Goal: Complete application form

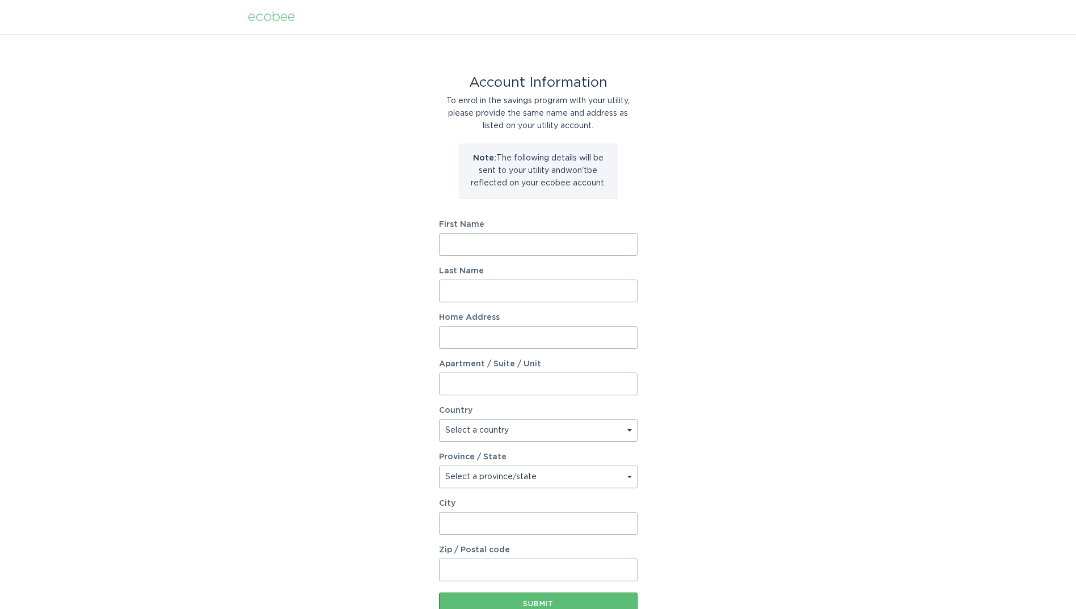
click at [544, 245] on input "First Name" at bounding box center [538, 244] width 199 height 23
type input "Jonathan"
type input "White"
type input "803 S Third St"
click at [576, 432] on select "Select a country Canada USA" at bounding box center [538, 430] width 199 height 23
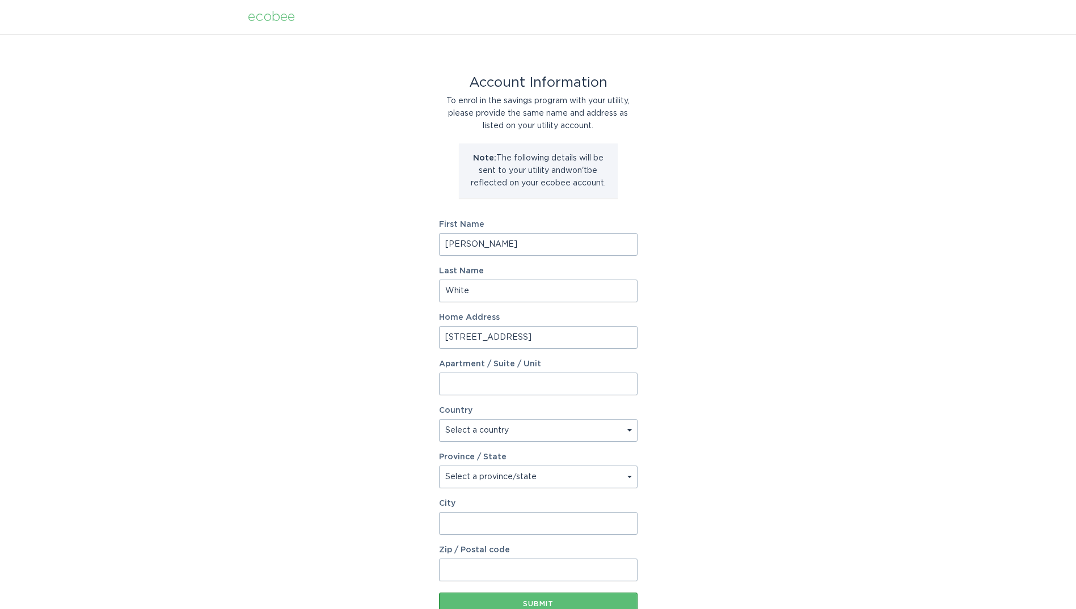
select select "US"
click at [439, 419] on select "Select a country Canada USA" at bounding box center [538, 430] width 199 height 23
click at [494, 478] on select "Select a province/state Alabama Alaska American Samoa Arizona Arkansas Californ…" at bounding box center [538, 477] width 199 height 23
select select "NC"
click at [439, 466] on select "Select a province/state Alabama Alaska American Samoa Arizona Arkansas Californ…" at bounding box center [538, 477] width 199 height 23
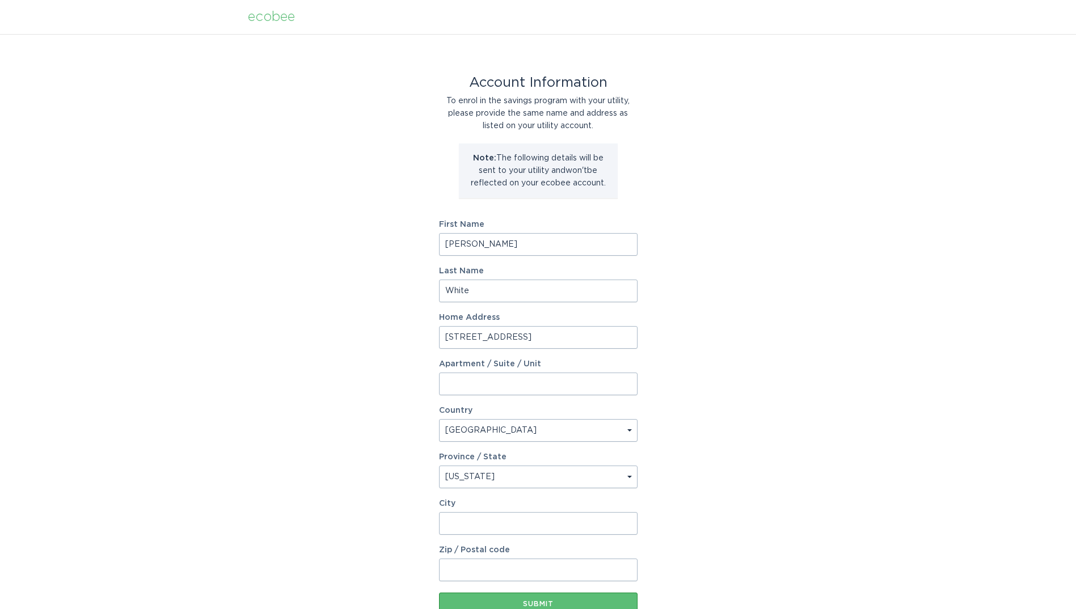
click at [484, 523] on input "City" at bounding box center [538, 523] width 199 height 23
type input "Mebane"
type input "27302"
click at [495, 595] on button "Submit" at bounding box center [538, 604] width 199 height 23
